Goal: Transaction & Acquisition: Subscribe to service/newsletter

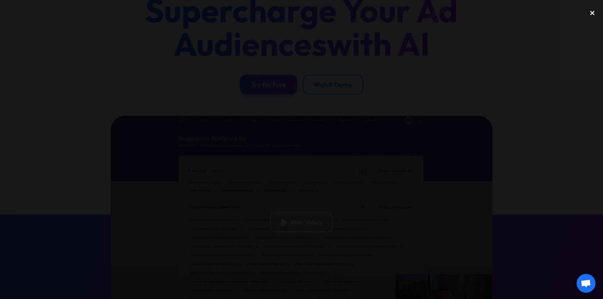
click at [598, 12] on div "close lightbox" at bounding box center [592, 13] width 21 height 14
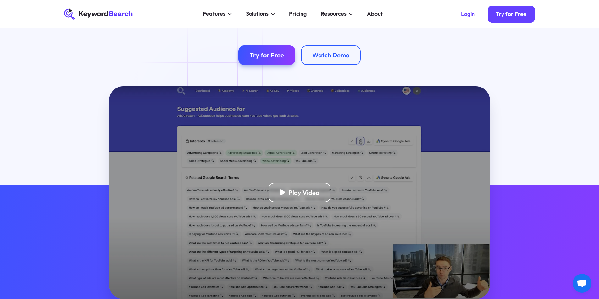
scroll to position [63, 0]
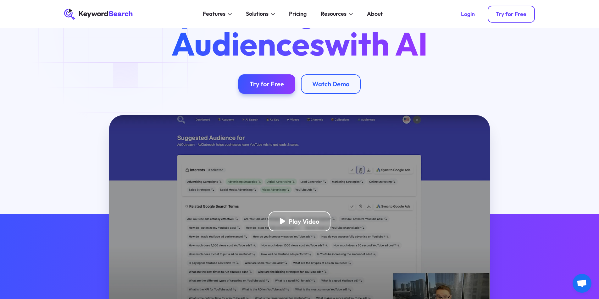
click at [507, 16] on div "Try for Free" at bounding box center [511, 14] width 30 height 7
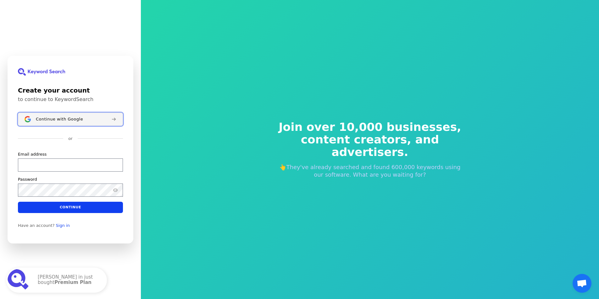
click at [42, 120] on span "Continue with Google" at bounding box center [59, 119] width 47 height 5
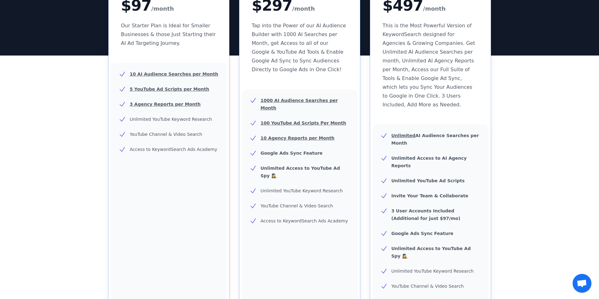
scroll to position [189, 0]
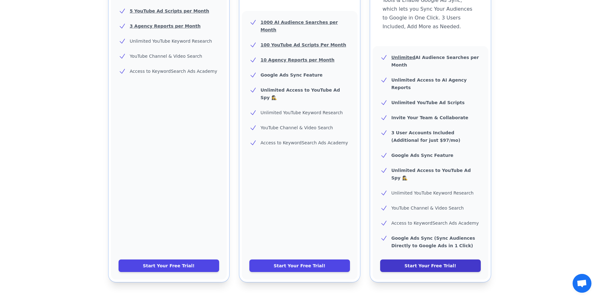
click at [394, 260] on link "Start Your Free Trial!" at bounding box center [430, 266] width 101 height 13
click at [407, 260] on link "Start Your Free Trial!" at bounding box center [430, 266] width 101 height 13
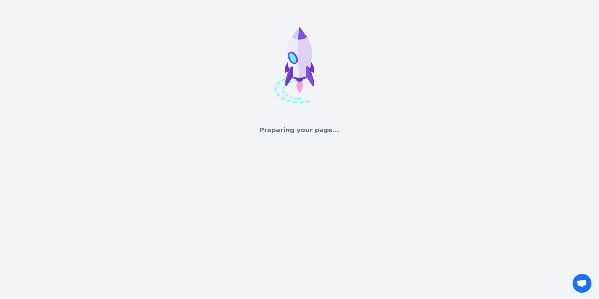
drag, startPoint x: 0, startPoint y: 0, endPoint x: 156, endPoint y: 2, distance: 156.2
click at [261, 74] on icon at bounding box center [300, 63] width 126 height 126
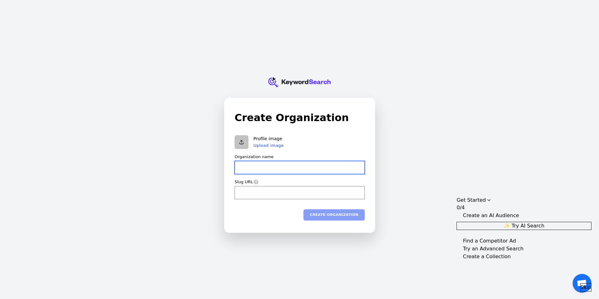
type input "b"
type input "bo"
type input "b"
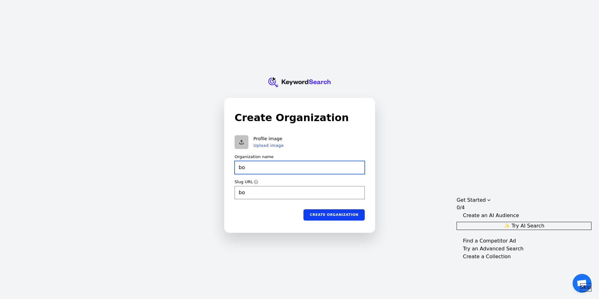
type input "b"
type input "Berif"
type input "berif"
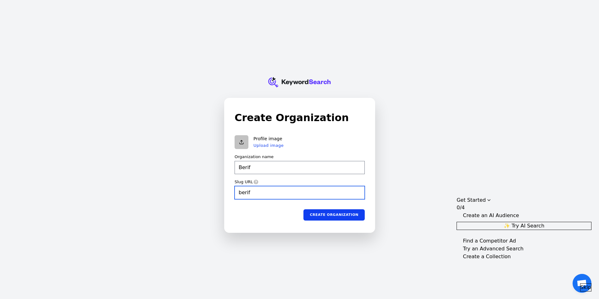
type input "Berif"
click at [269, 195] on input "berif" at bounding box center [299, 192] width 130 height 13
type input "berif"
click at [331, 218] on button "Create organization" at bounding box center [333, 214] width 61 height 11
type input "Berif"
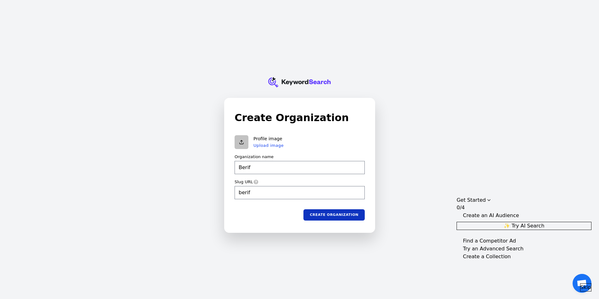
type input "berif"
type input "Berif"
type input "berif"
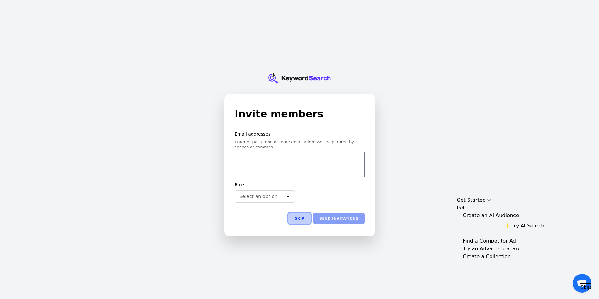
click at [300, 216] on button "Skip" at bounding box center [299, 218] width 22 height 11
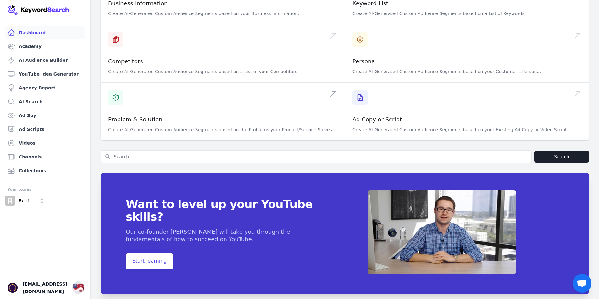
scroll to position [183, 0]
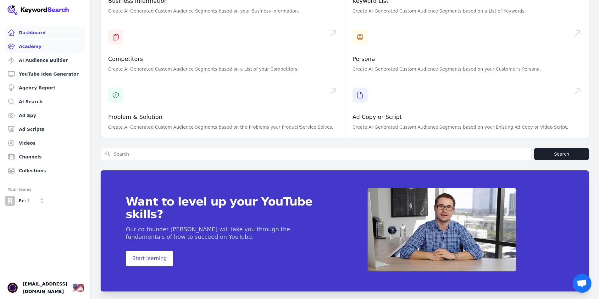
click at [40, 45] on link "Academy" at bounding box center [45, 46] width 80 height 13
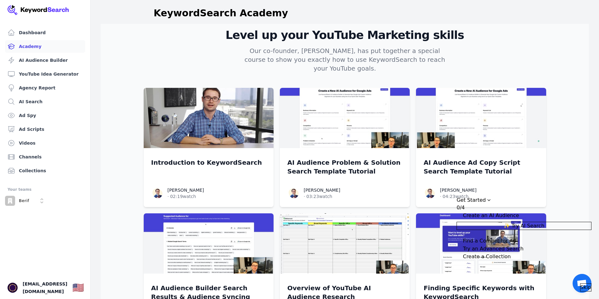
click at [40, 53] on ul "Dashboard Academy AI Audience Builder YouTube Idea Generator Agency Report AI S…" at bounding box center [45, 101] width 80 height 151
click at [42, 62] on link "AI Audience Builder" at bounding box center [45, 60] width 80 height 13
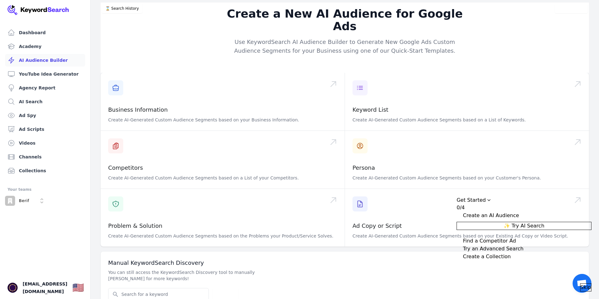
click at [42, 62] on link "AI Audience Builder" at bounding box center [45, 60] width 80 height 13
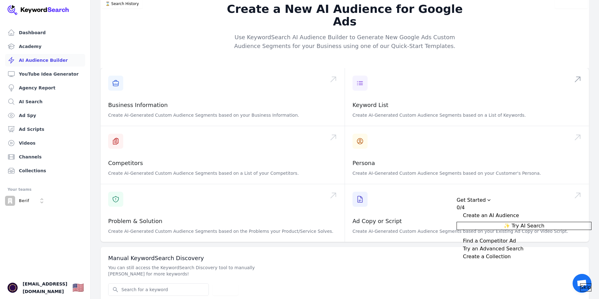
scroll to position [8, 0]
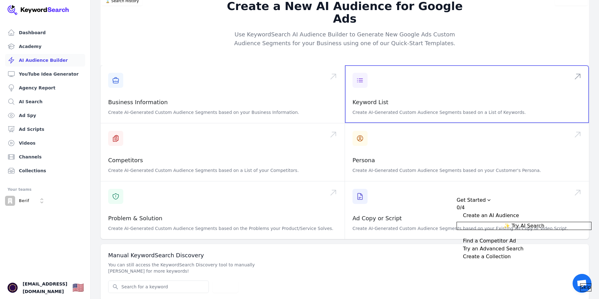
click at [378, 73] on span at bounding box center [467, 94] width 244 height 58
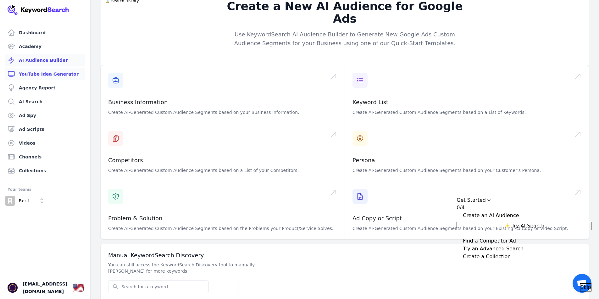
click at [36, 73] on link "YouTube Idea Generator" at bounding box center [45, 74] width 80 height 13
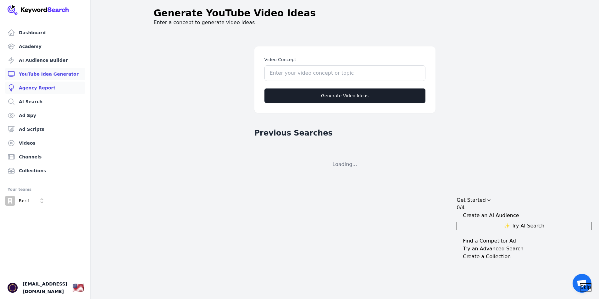
click at [39, 85] on link "Agency Report" at bounding box center [45, 88] width 80 height 13
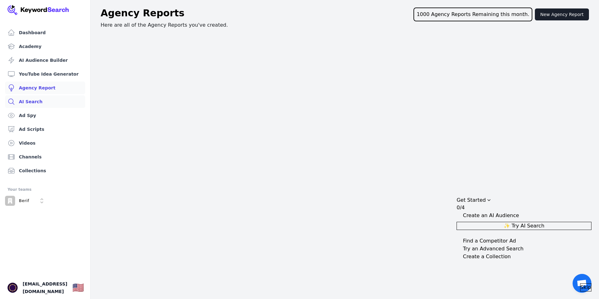
click at [34, 105] on link "AI Search" at bounding box center [45, 102] width 80 height 13
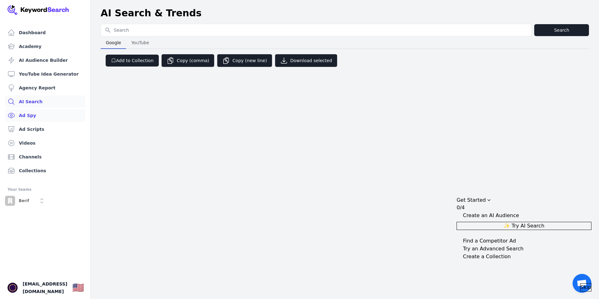
click at [43, 113] on link "Ad Spy" at bounding box center [45, 115] width 80 height 13
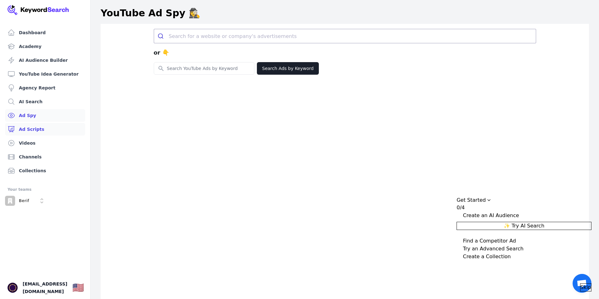
click at [27, 132] on link "Ad Scripts" at bounding box center [45, 129] width 80 height 13
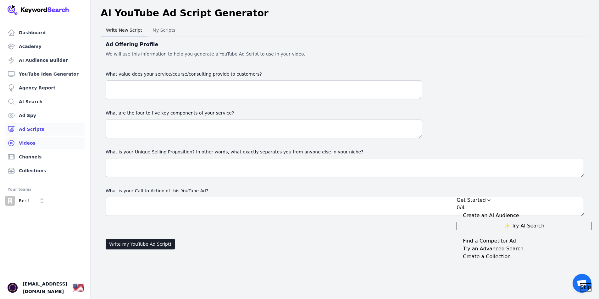
click at [30, 145] on link "Videos" at bounding box center [45, 143] width 80 height 13
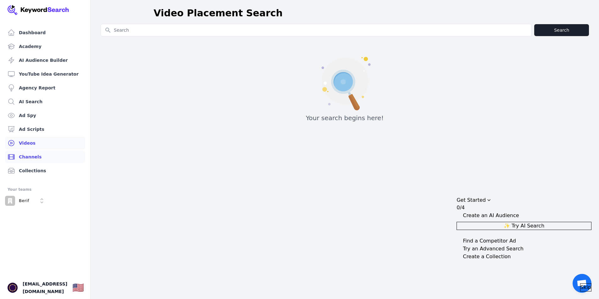
click at [39, 158] on link "Channels" at bounding box center [45, 157] width 80 height 13
click at [42, 175] on link "Collections" at bounding box center [45, 171] width 80 height 13
